Goal: Task Accomplishment & Management: Use online tool/utility

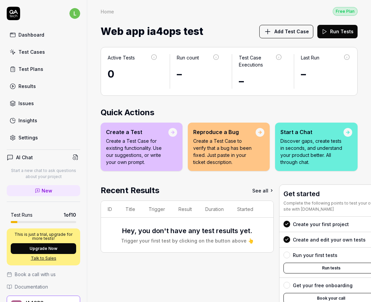
scroll to position [26, 0]
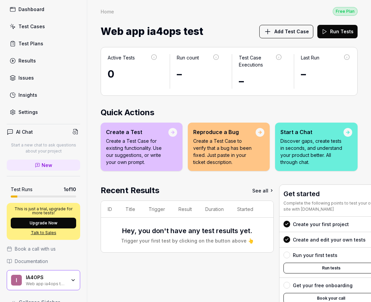
click at [149, 284] on div "Recent Results See all ID Title Trigger Result Duration Started Hey, you don't …" at bounding box center [187, 258] width 173 height 149
click at [29, 24] on div "Test Cases" at bounding box center [31, 26] width 27 height 7
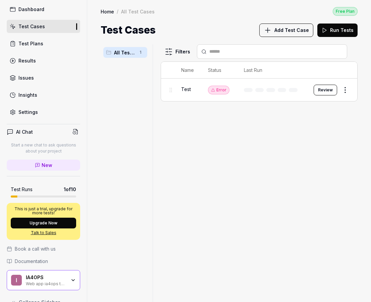
click at [184, 93] on div "Test" at bounding box center [187, 90] width 13 height 14
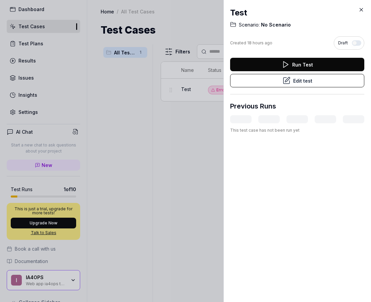
click at [153, 143] on div at bounding box center [185, 151] width 371 height 302
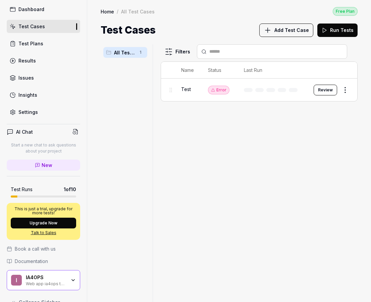
click at [27, 14] on link "Dashboard" at bounding box center [44, 9] width 74 height 13
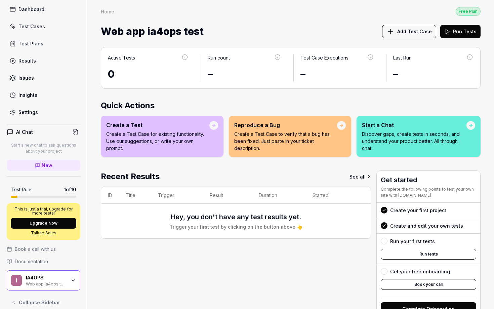
click at [34, 93] on div "Insights" at bounding box center [27, 94] width 19 height 7
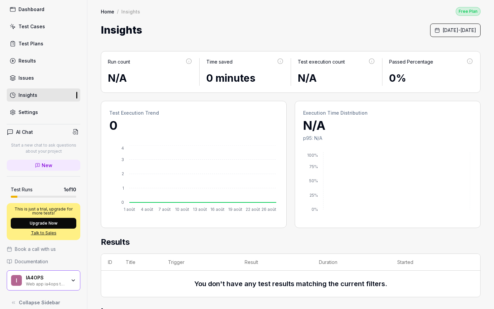
click at [24, 112] on div "Settings" at bounding box center [27, 111] width 19 height 7
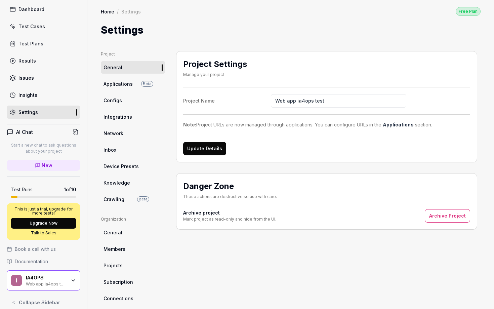
click at [27, 129] on h4 "AI Chat" at bounding box center [24, 131] width 17 height 7
click at [29, 130] on h4 "AI Chat" at bounding box center [24, 131] width 17 height 7
click at [30, 133] on h4 "AI Chat" at bounding box center [24, 131] width 17 height 7
click at [21, 61] on div "Results" at bounding box center [26, 60] width 17 height 7
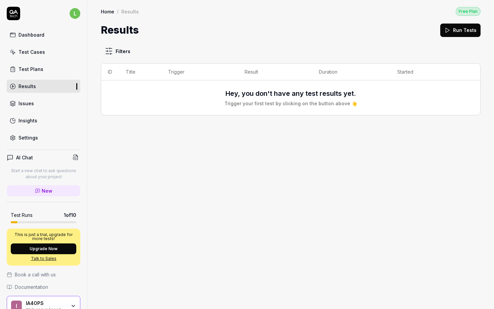
click at [30, 69] on div "Test Plans" at bounding box center [30, 68] width 25 height 7
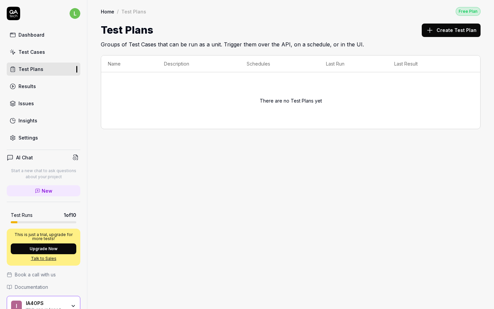
click at [371, 32] on button "Create Test Plan" at bounding box center [450, 30] width 59 height 13
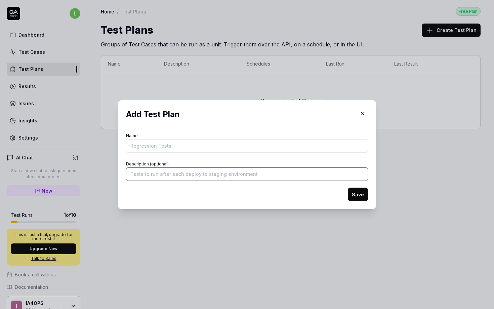
click at [153, 175] on input "Description (optional)" at bounding box center [247, 173] width 242 height 13
click at [180, 157] on form "Name Description (optional) Save" at bounding box center [247, 166] width 242 height 70
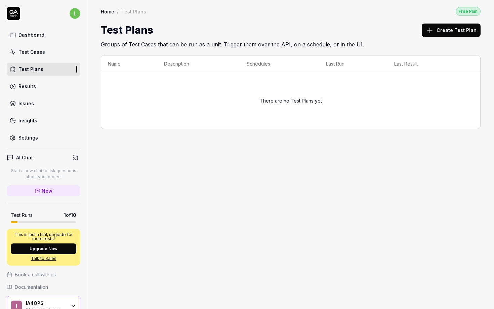
click at [28, 37] on div "Dashboard" at bounding box center [31, 34] width 26 height 7
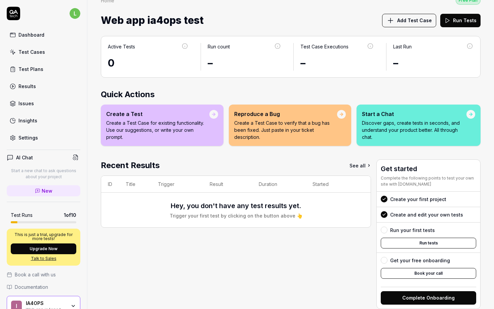
scroll to position [24, 0]
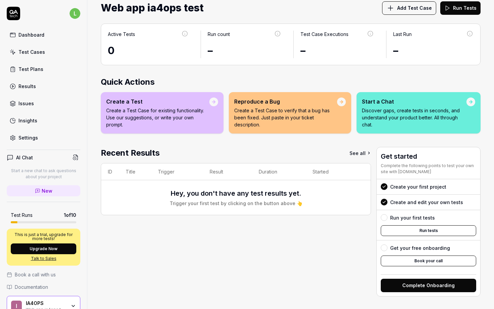
click at [371, 247] on div at bounding box center [383, 247] width 7 height 7
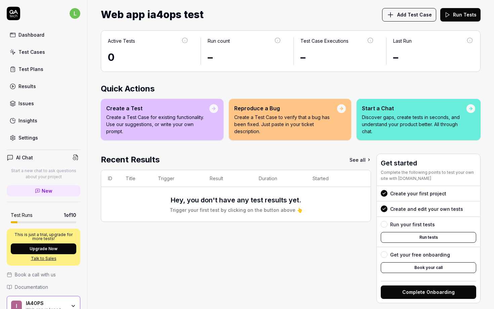
scroll to position [0, 0]
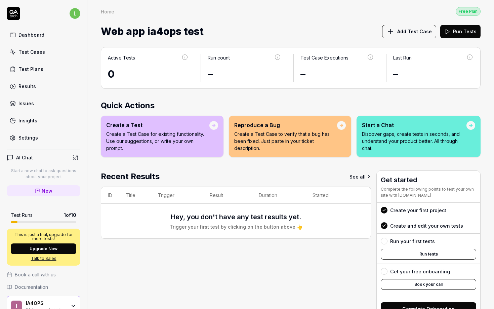
click at [371, 132] on p "Discover gaps, create tests in seconds, and understand your product better. All…" at bounding box center [414, 140] width 104 height 21
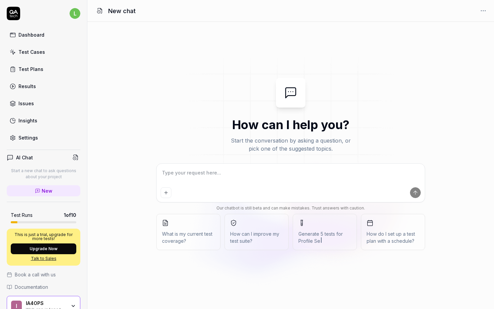
type textarea "*"
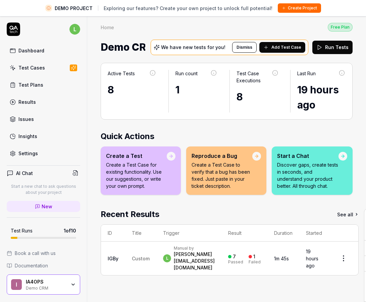
click at [12, 28] on icon at bounding box center [13, 28] width 13 height 13
